Goal: Task Accomplishment & Management: Manage account settings

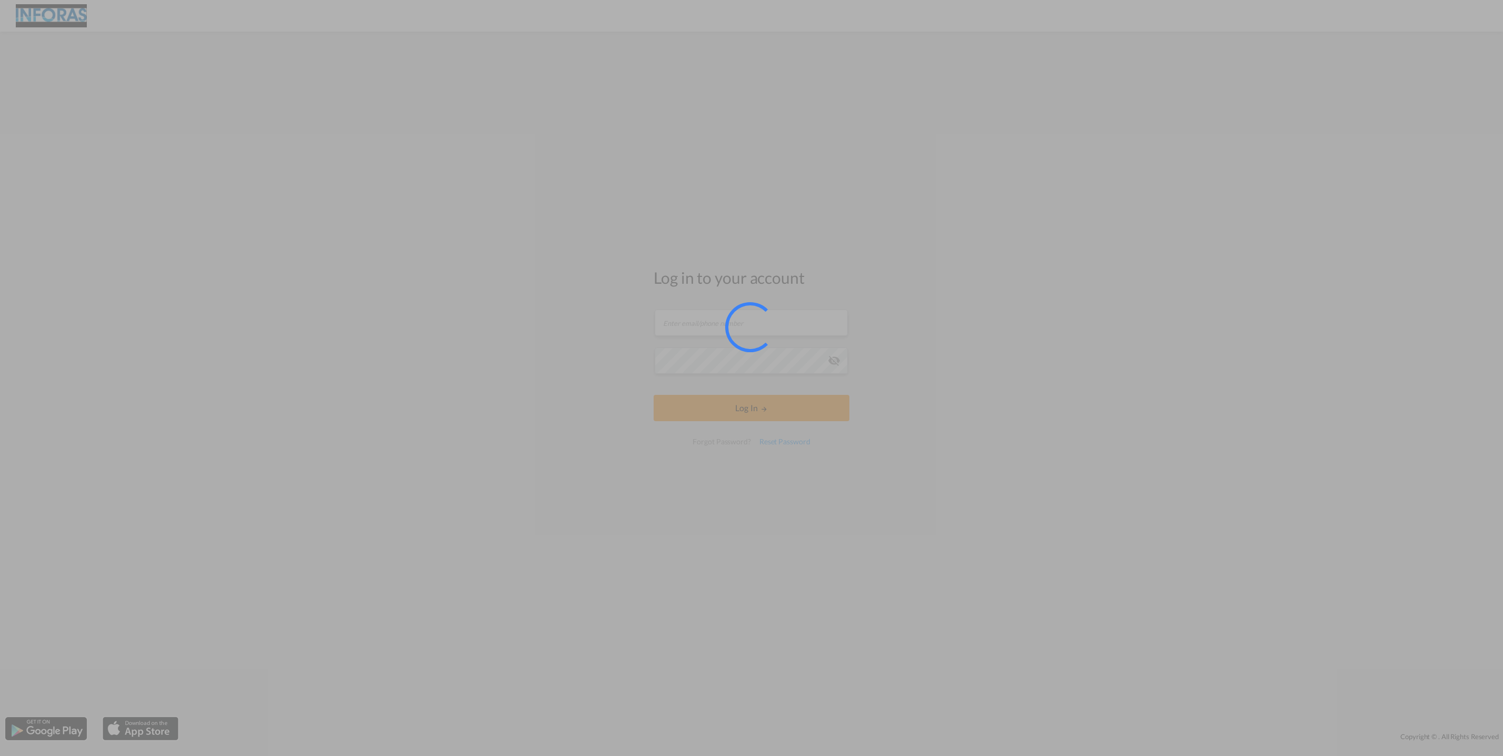
type input "[DOMAIN_NAME][EMAIL_ADDRESS][DOMAIN_NAME]"
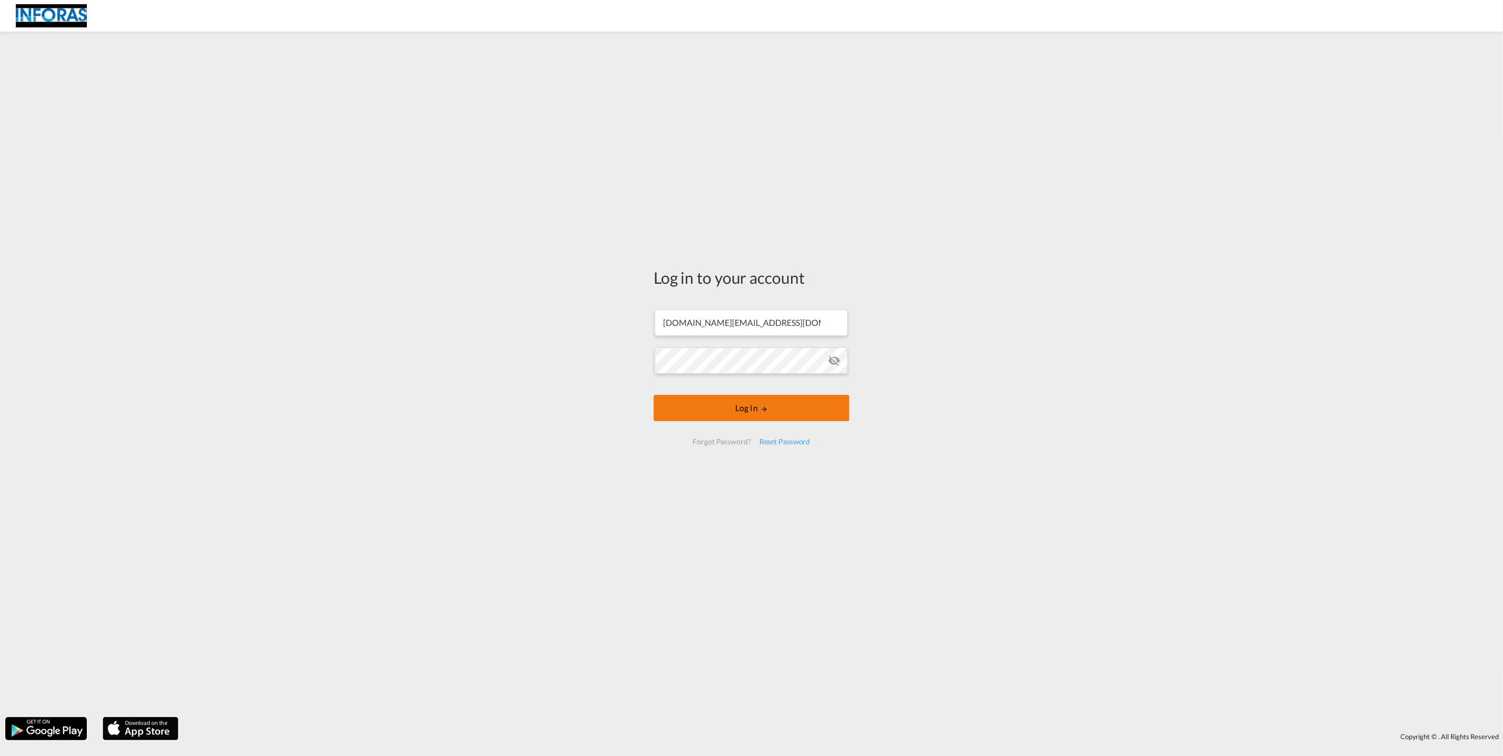
click at [769, 414] on button "Log In" at bounding box center [752, 408] width 196 height 26
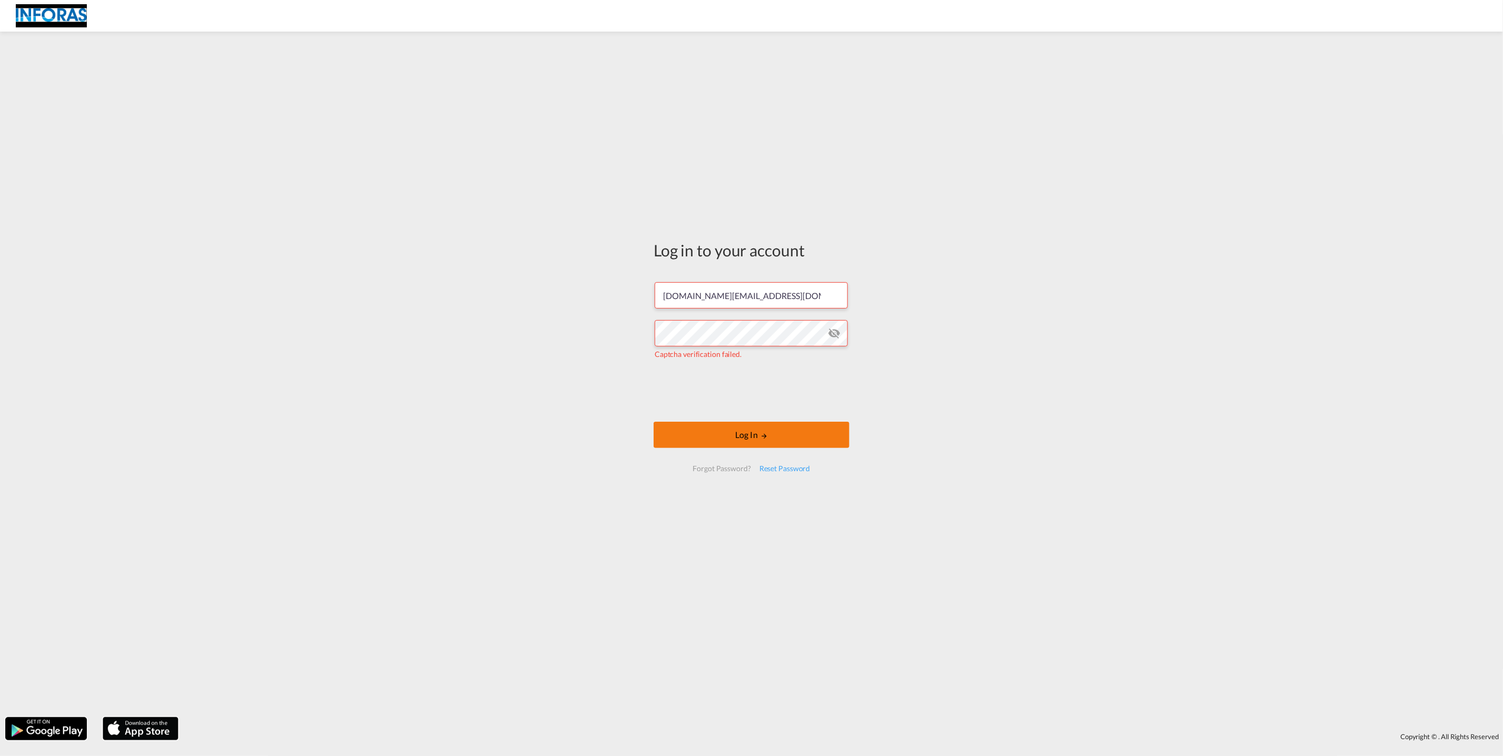
click at [796, 431] on button "Log In" at bounding box center [752, 435] width 196 height 26
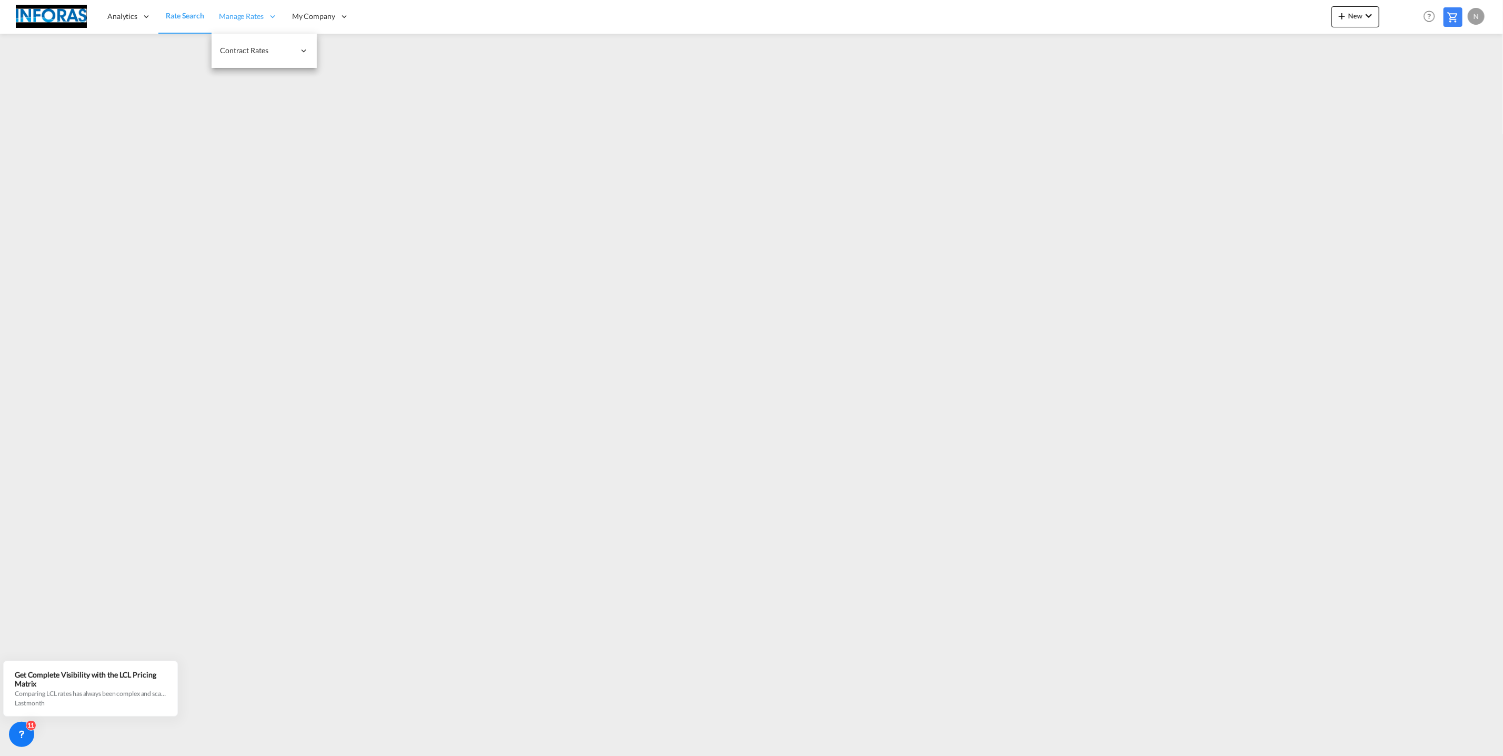
click at [248, 17] on span "Manage Rates" at bounding box center [241, 16] width 45 height 11
click at [372, 49] on link "My Rate Files" at bounding box center [369, 51] width 105 height 34
